Goal: Use online tool/utility

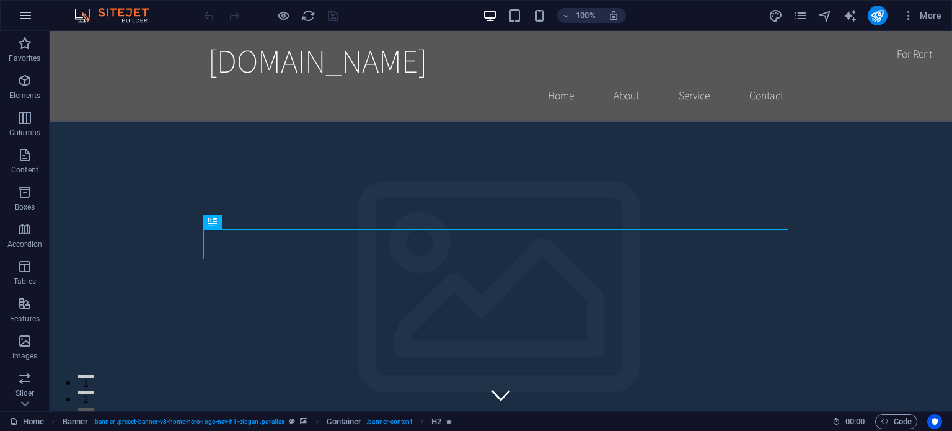
click at [27, 12] on icon "button" at bounding box center [25, 15] width 15 height 15
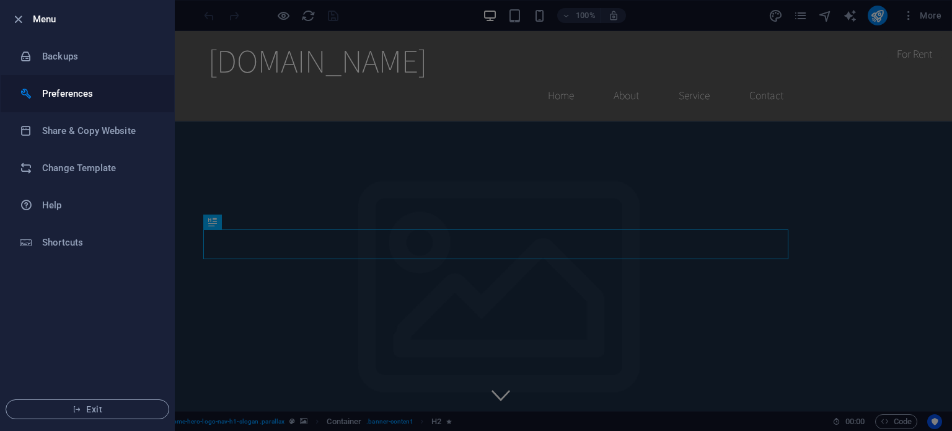
click at [59, 97] on h6 "Preferences" at bounding box center [99, 93] width 115 height 15
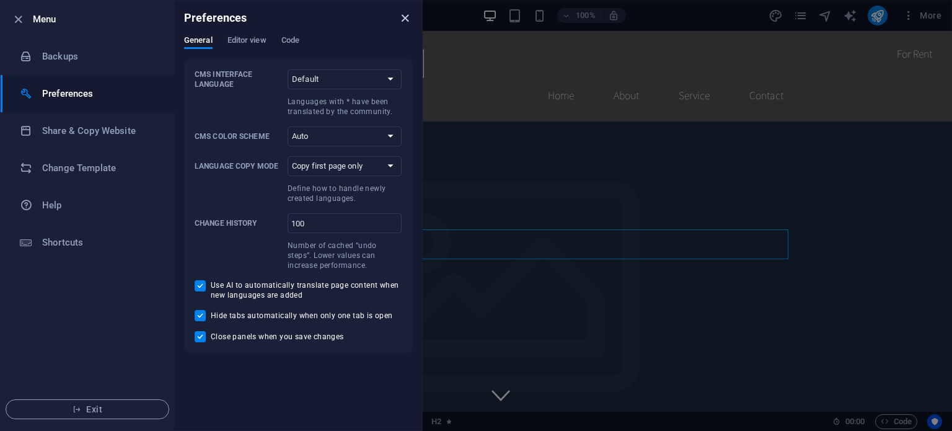
click at [407, 14] on icon "close" at bounding box center [405, 18] width 14 height 14
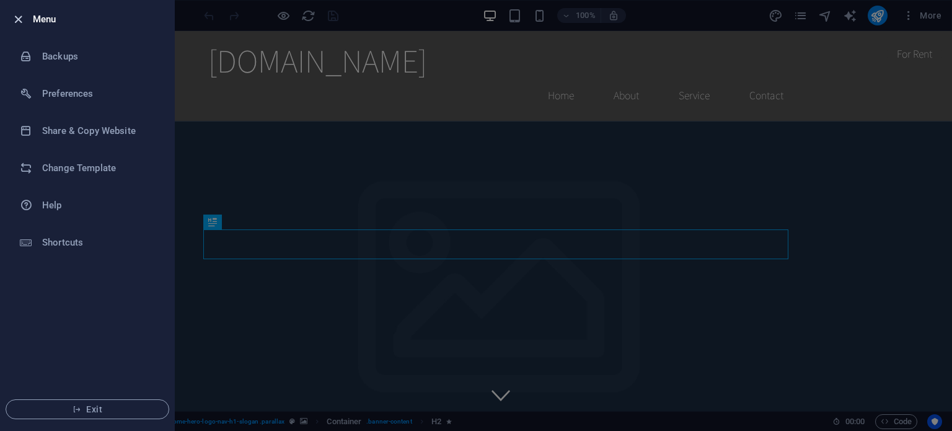
click at [20, 20] on icon "button" at bounding box center [18, 19] width 14 height 14
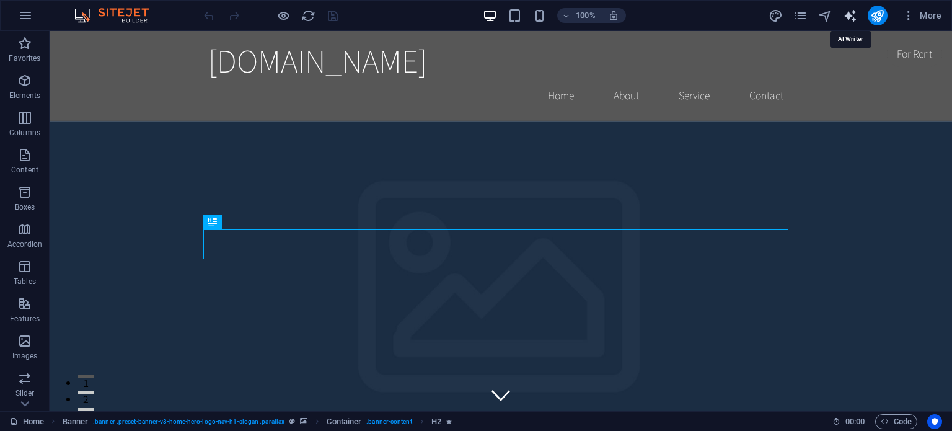
click at [853, 15] on icon "text_generator" at bounding box center [850, 16] width 14 height 14
select select "English"
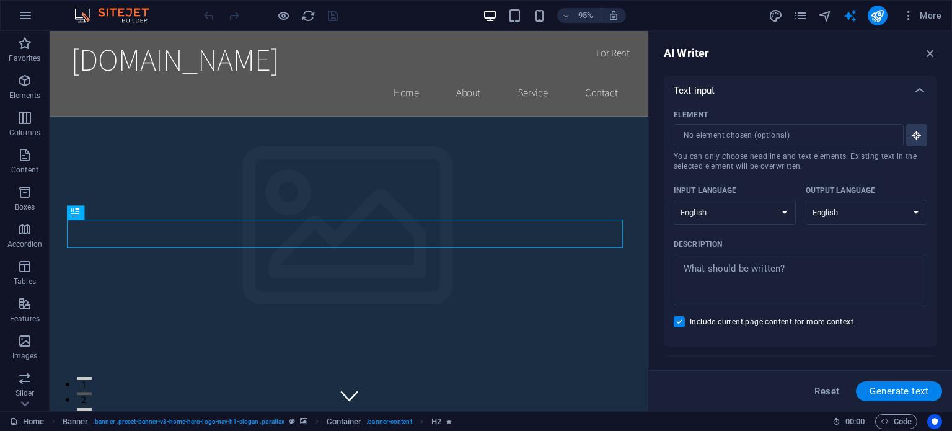
click at [952, 138] on div "AI Writer Text input Element ​ You can only choose headline and text elements. …" at bounding box center [800, 221] width 303 height 380
click at [916, 135] on icon "button" at bounding box center [917, 135] width 11 height 11
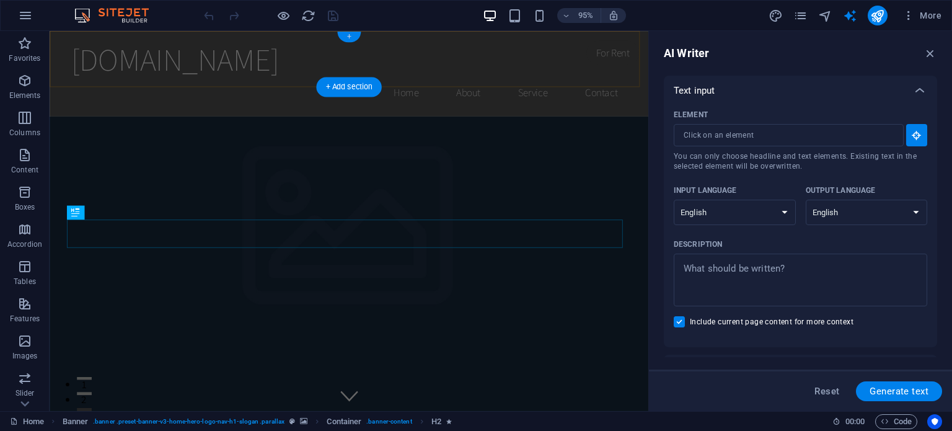
click at [348, 37] on div "+" at bounding box center [348, 37] width 23 height 11
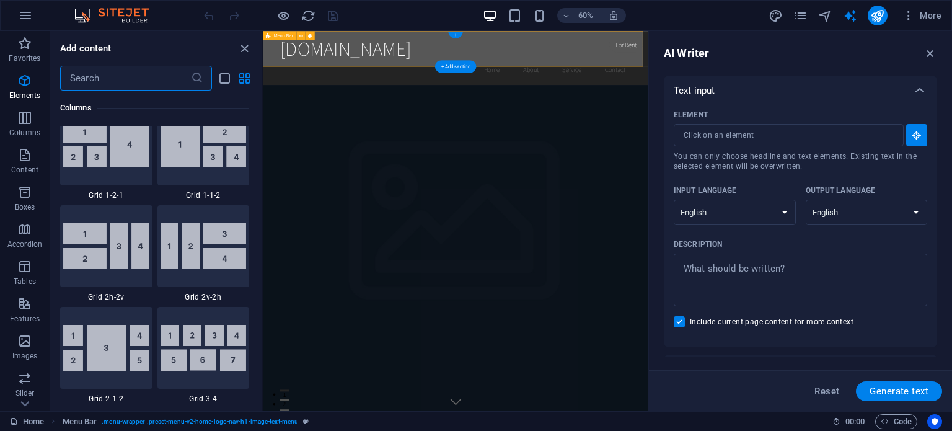
scroll to position [2170, 0]
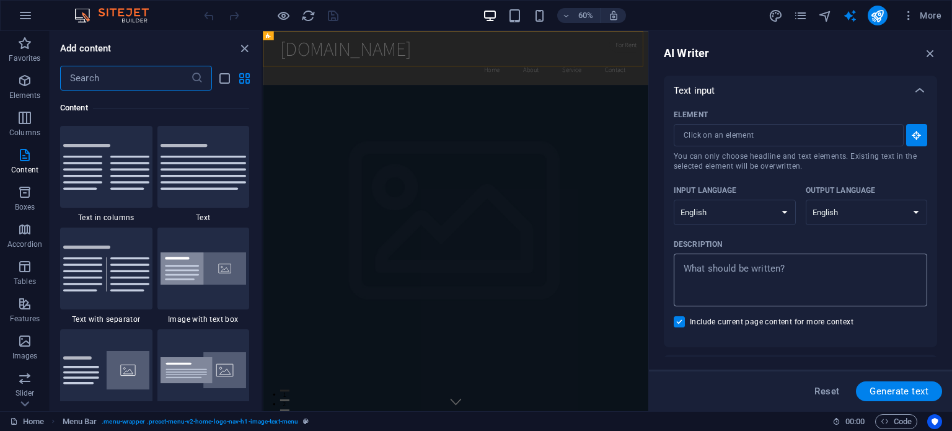
click at [719, 270] on textarea "Description x ​" at bounding box center [800, 280] width 241 height 40
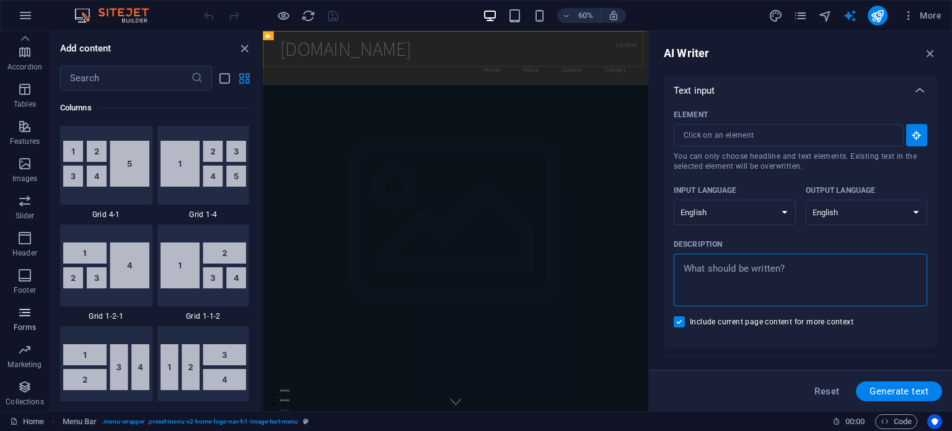
scroll to position [0, 0]
type textarea "x"
click at [386, 12] on div "60% More" at bounding box center [574, 16] width 745 height 20
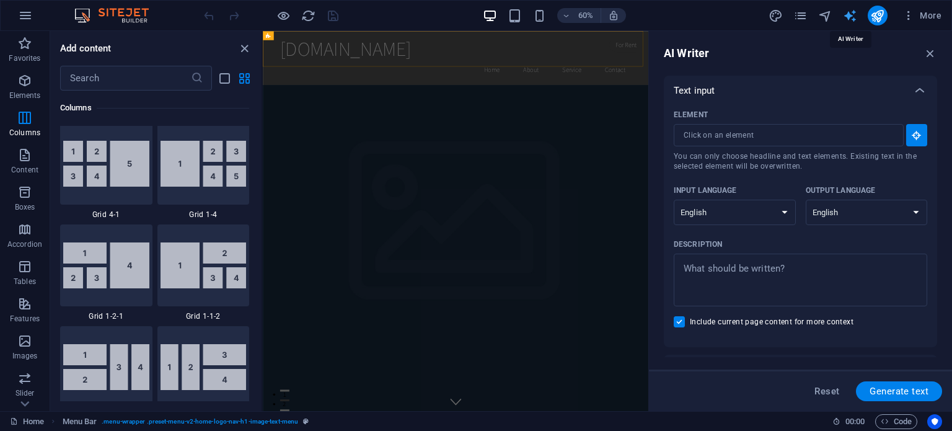
click at [846, 14] on icon "text_generator" at bounding box center [850, 16] width 14 height 14
click at [932, 51] on icon "button" at bounding box center [931, 54] width 14 height 14
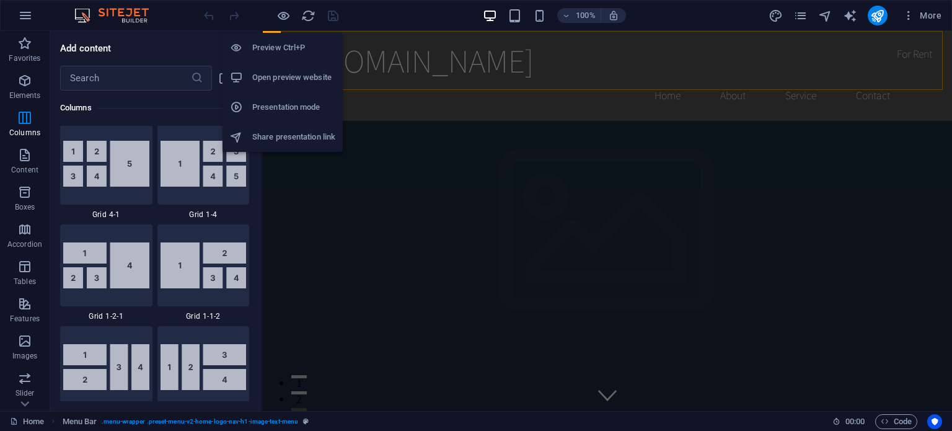
click at [277, 45] on h6 "Preview Ctrl+P" at bounding box center [293, 47] width 83 height 15
